Goal: Information Seeking & Learning: Learn about a topic

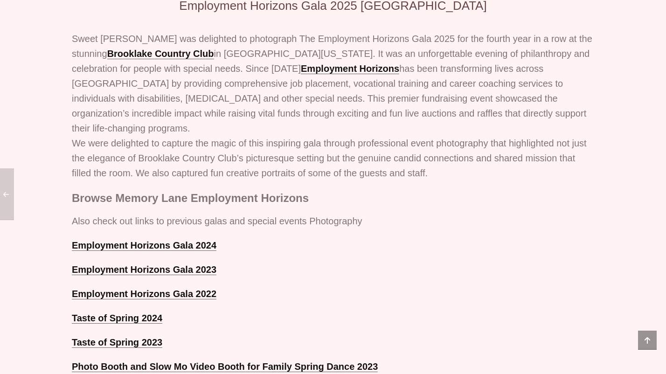
scroll to position [486, 0]
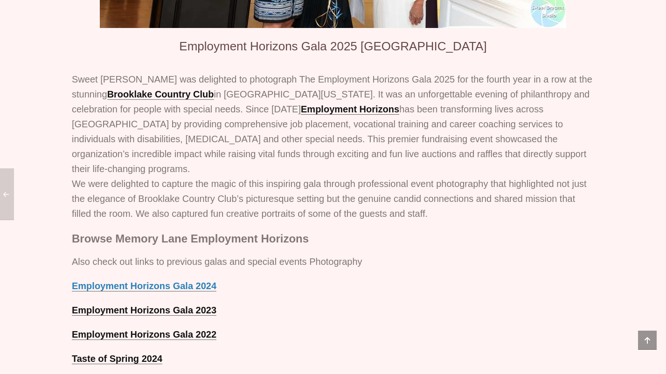
click at [196, 283] on link "Employment Horizons Gala 2024" at bounding box center [144, 286] width 144 height 11
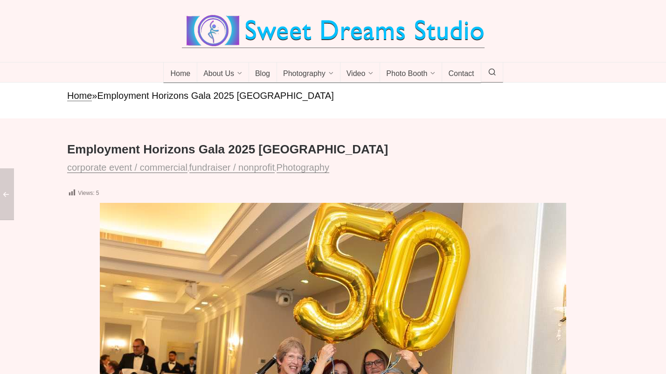
drag, startPoint x: 383, startPoint y: 158, endPoint x: 79, endPoint y: 146, distance: 304.1
drag, startPoint x: 225, startPoint y: 165, endPoint x: 56, endPoint y: 161, distance: 168.8
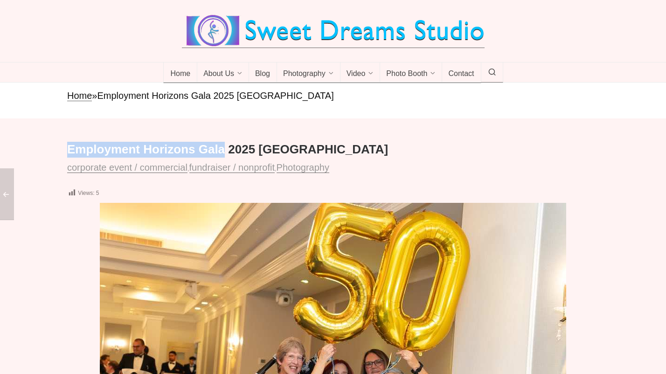
copy h1 "Employment Horizons Gala"
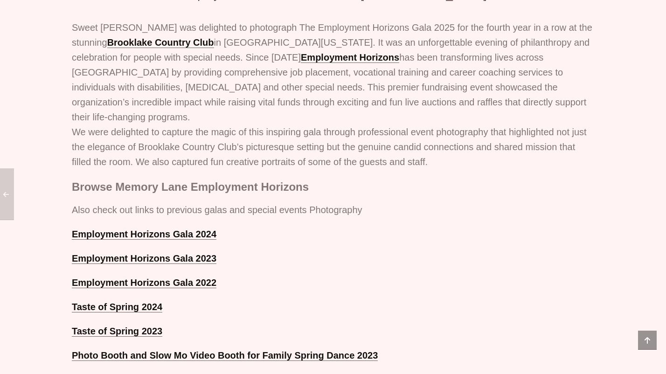
scroll to position [607, 0]
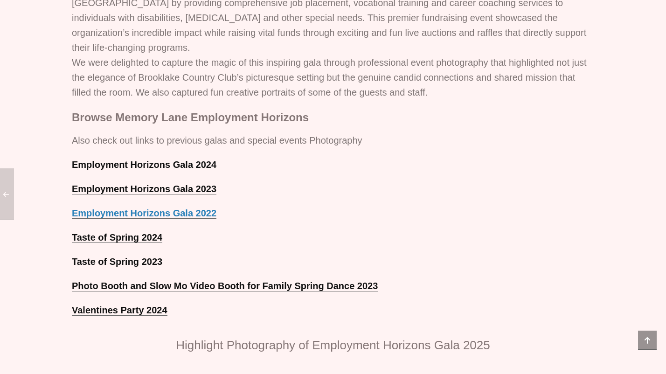
click at [199, 209] on link "Employment Horizons Gala 2022" at bounding box center [144, 213] width 144 height 11
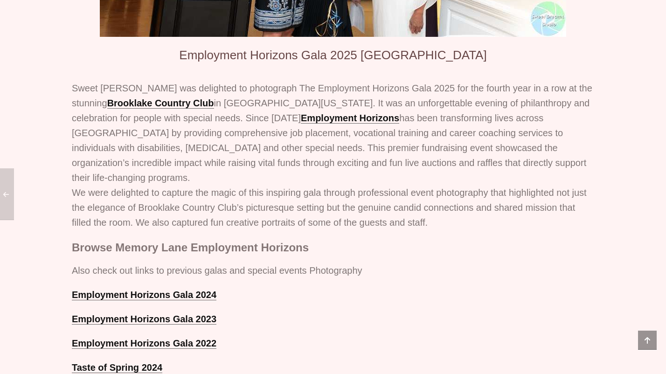
scroll to position [690, 0]
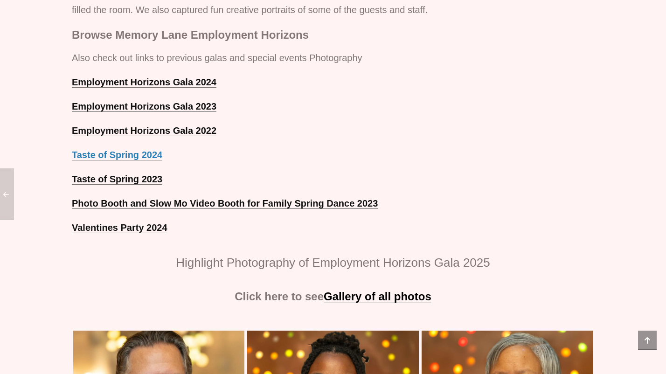
click at [123, 153] on strong "Taste of Spring 2024" at bounding box center [117, 155] width 90 height 10
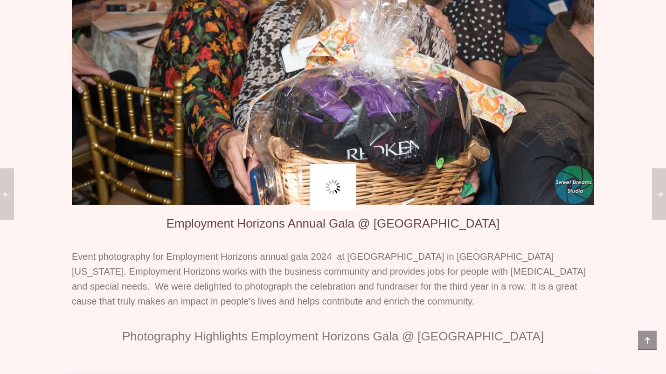
scroll to position [154, 0]
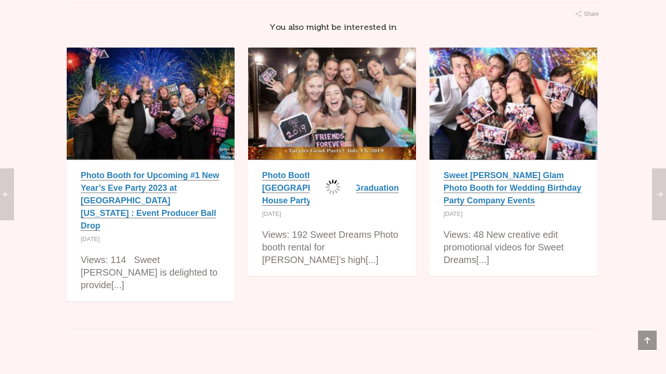
scroll to position [336, 0]
